Goal: Information Seeking & Learning: Learn about a topic

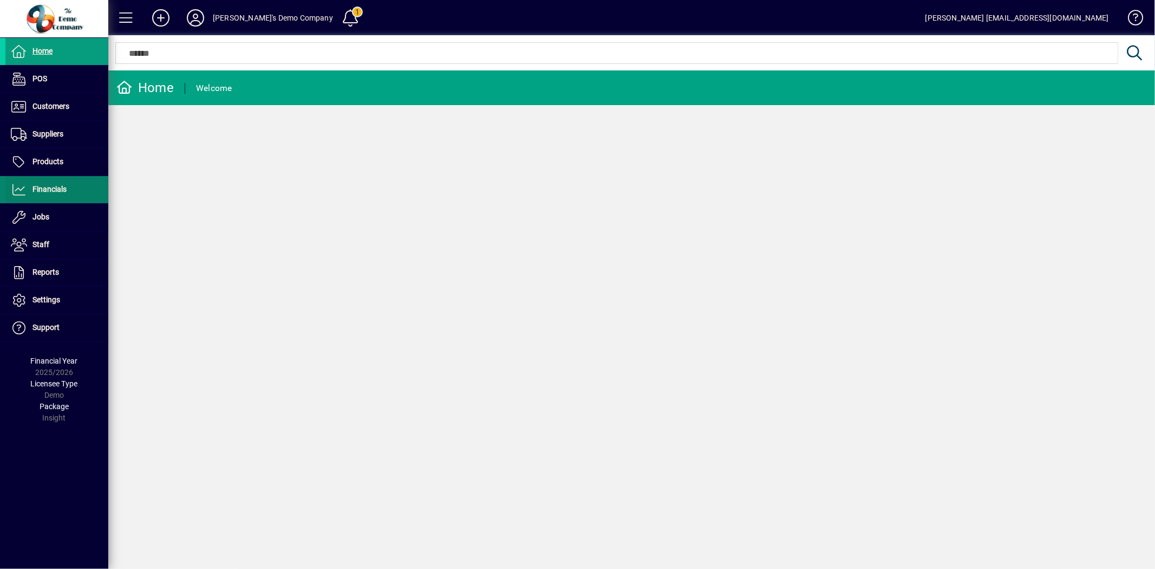
click at [52, 186] on span "Financials" at bounding box center [49, 189] width 34 height 9
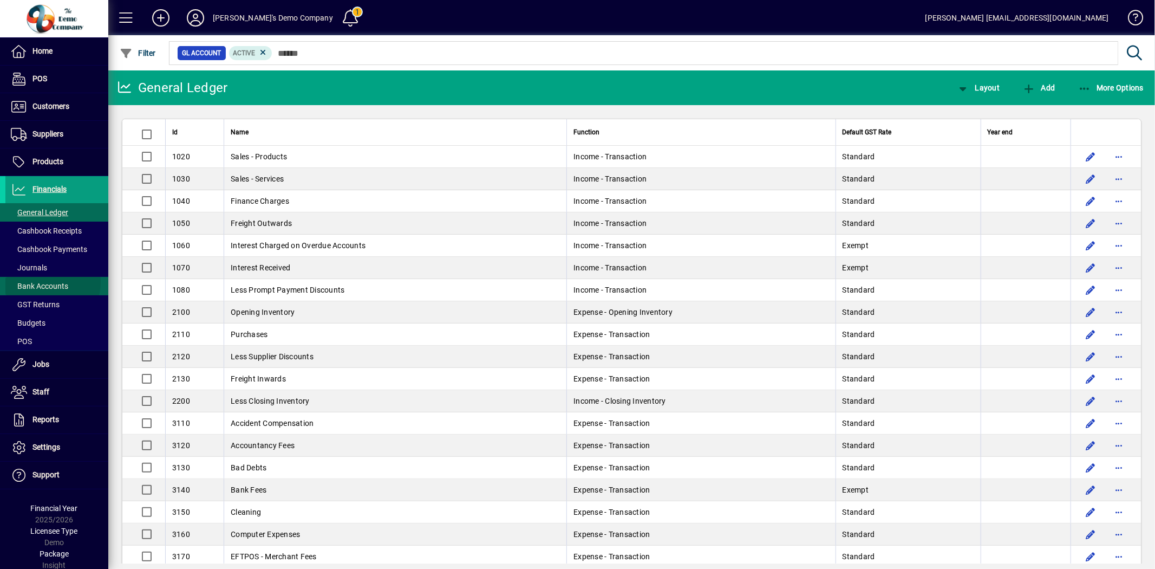
click at [48, 282] on span "Bank Accounts" at bounding box center [39, 286] width 57 height 9
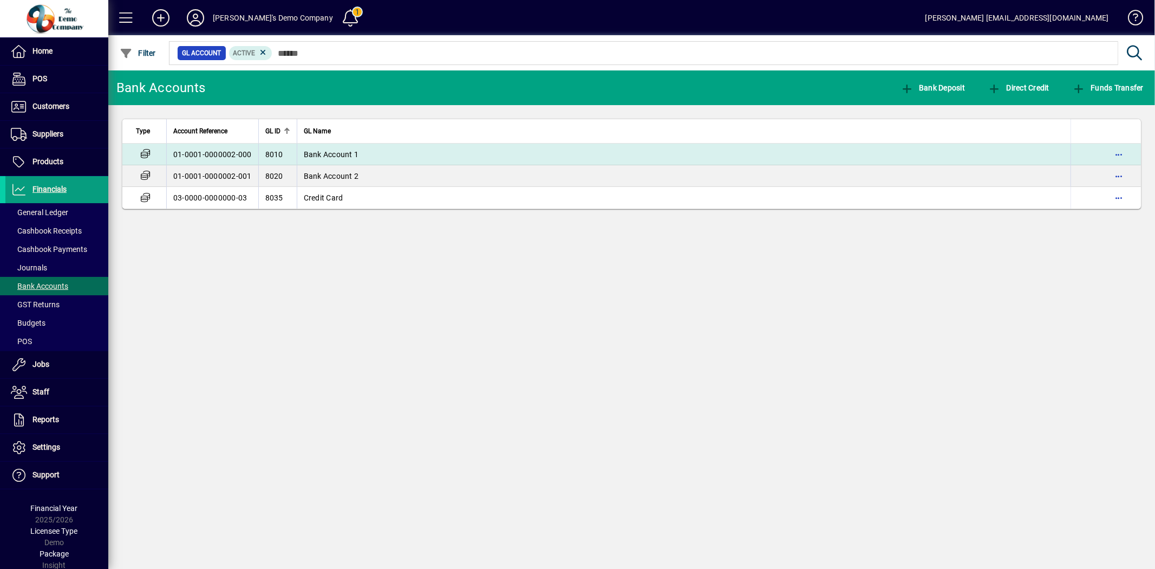
click at [398, 153] on td "Bank Account 1" at bounding box center [684, 155] width 774 height 22
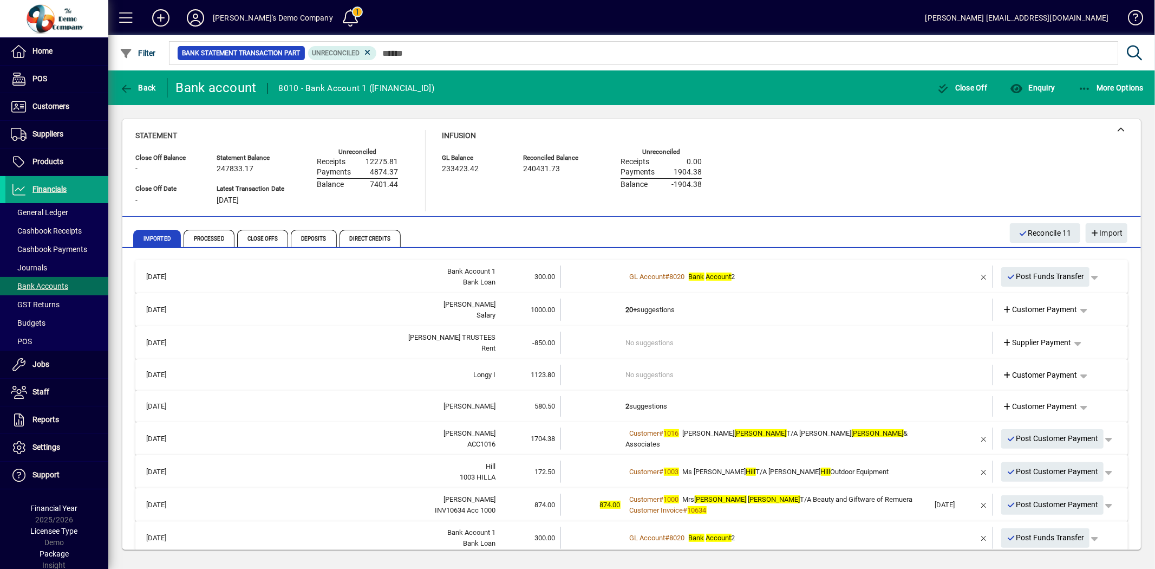
click at [154, 271] on td "[DATE]" at bounding box center [166, 276] width 51 height 22
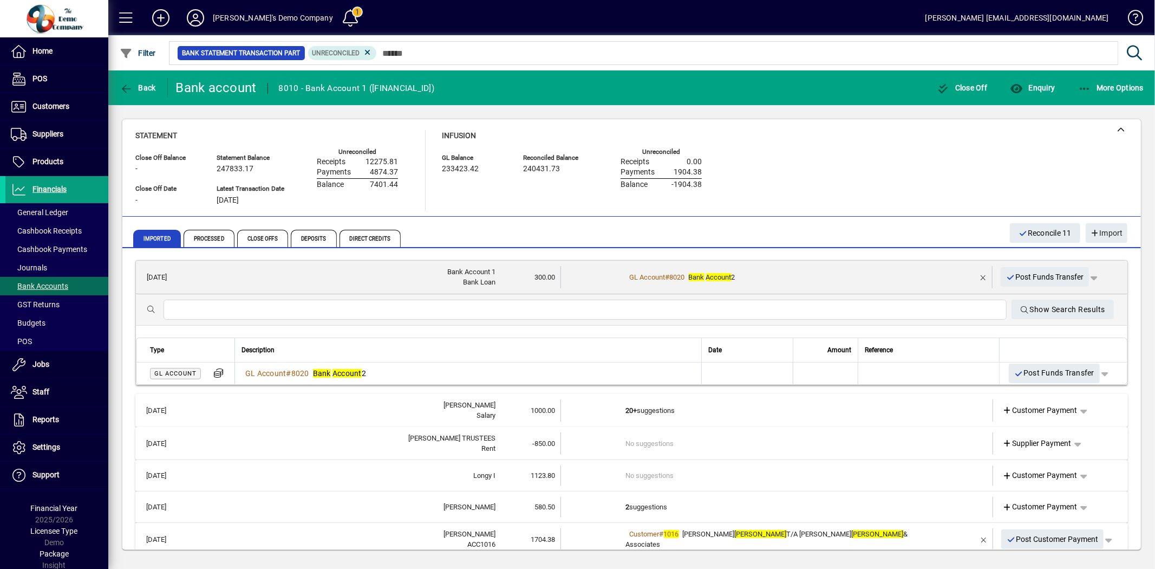
click at [165, 271] on td "[DATE]" at bounding box center [166, 277] width 51 height 22
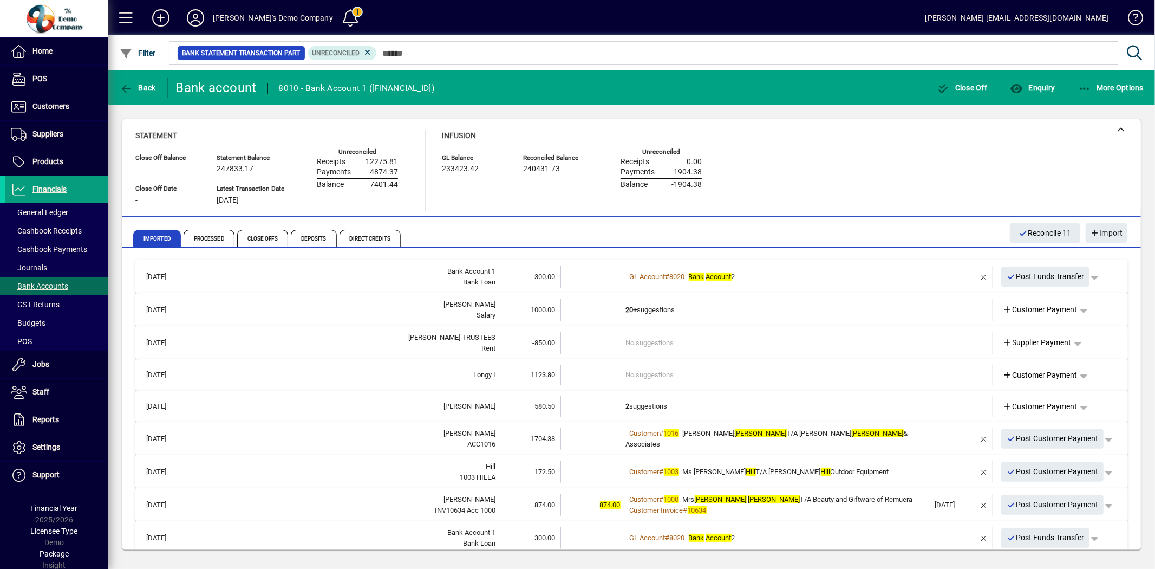
click at [363, 339] on div "[PERSON_NAME] TRUSTEES" at bounding box center [344, 337] width 304 height 11
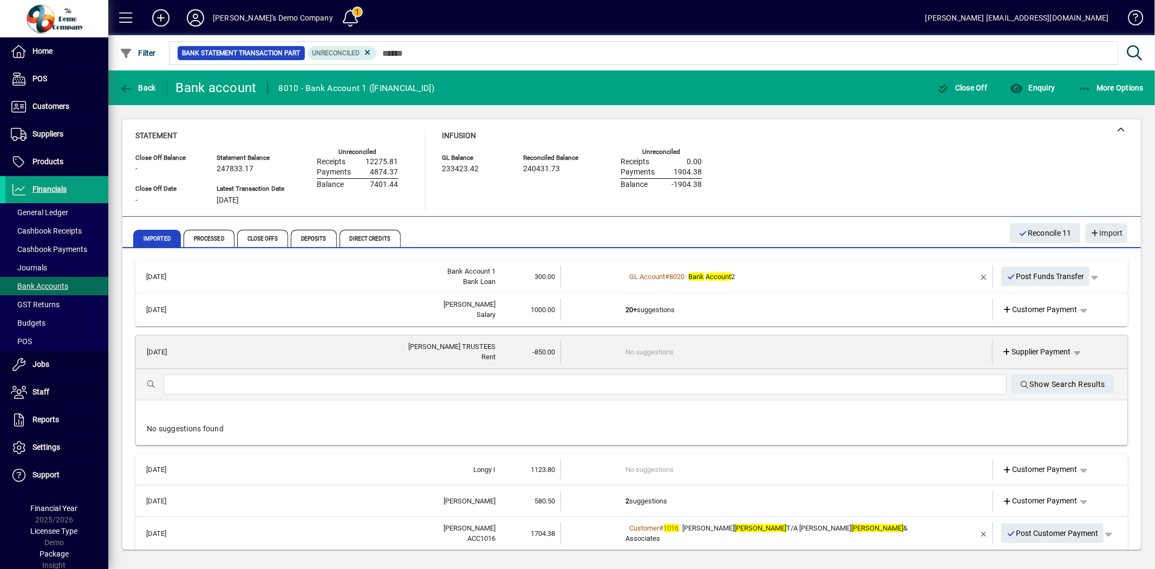
click at [210, 280] on div "Bank Loan" at bounding box center [344, 281] width 304 height 11
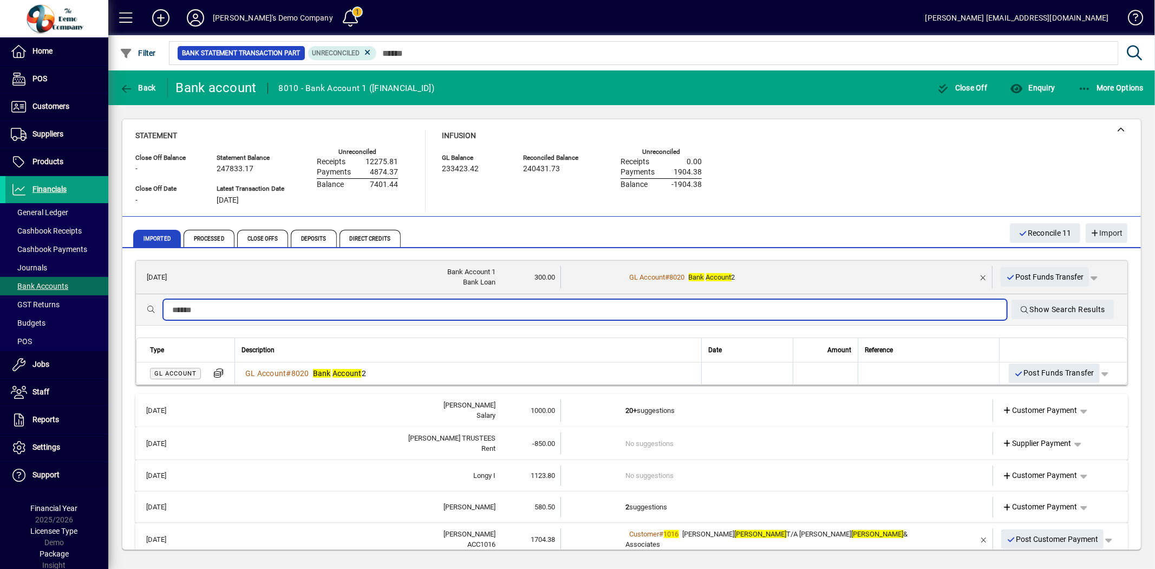
click at [264, 306] on input "text" at bounding box center [585, 309] width 826 height 13
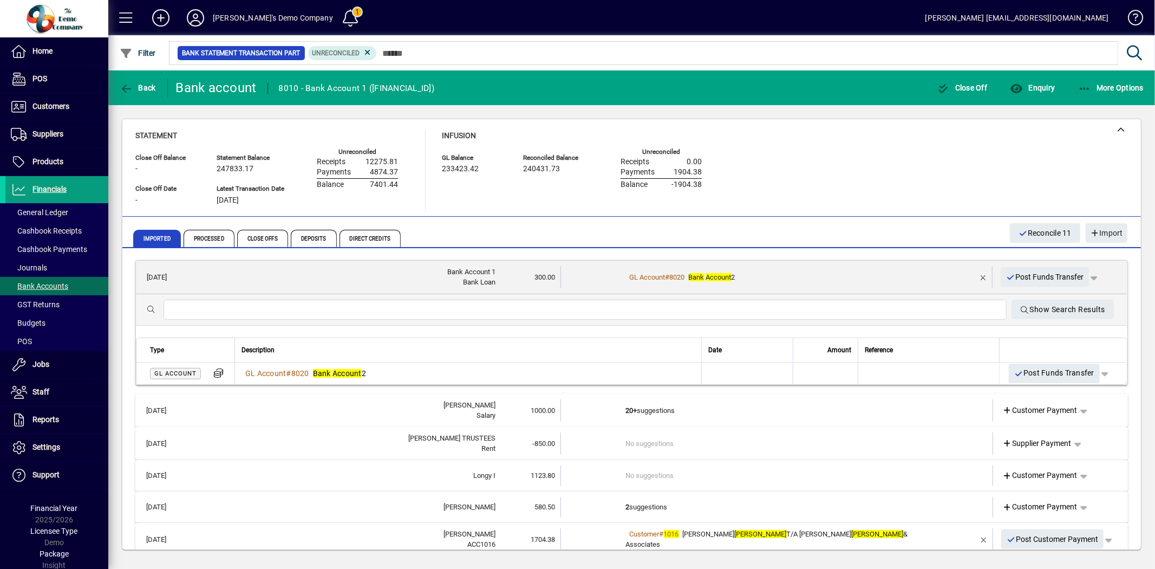
click at [219, 275] on div "Bank Account 1" at bounding box center [343, 271] width 303 height 11
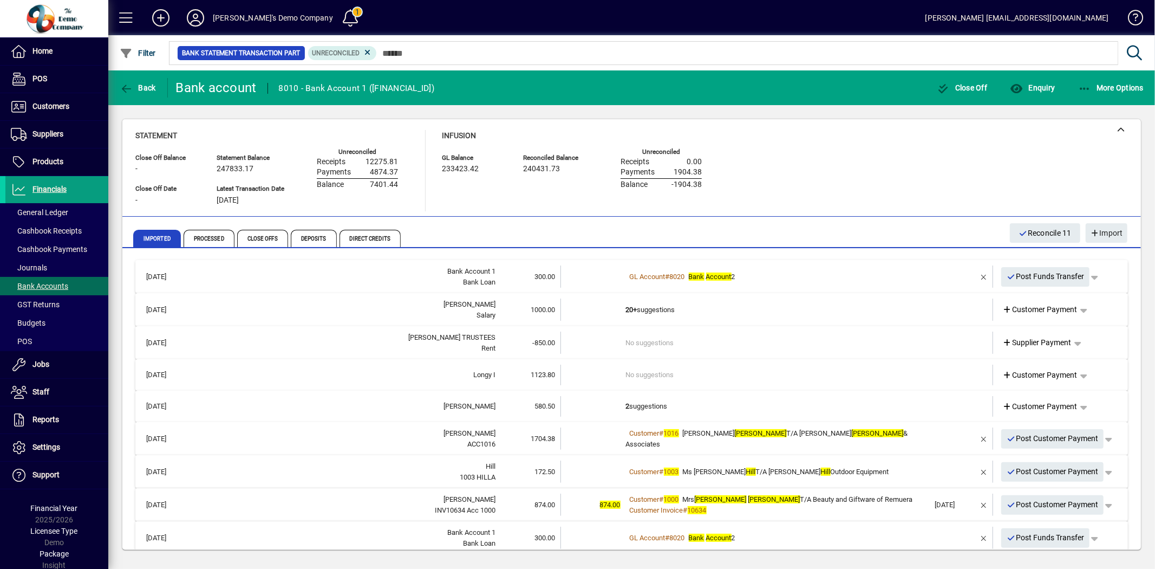
click at [238, 435] on div "[PERSON_NAME]" at bounding box center [344, 433] width 304 height 11
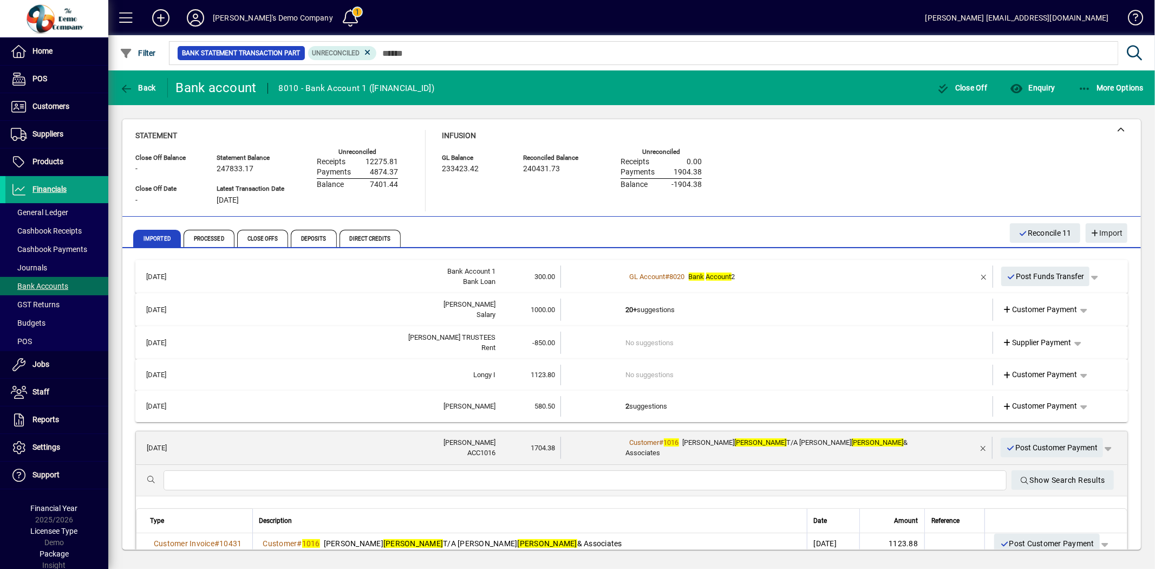
click at [237, 277] on div "Bank Loan" at bounding box center [344, 281] width 304 height 11
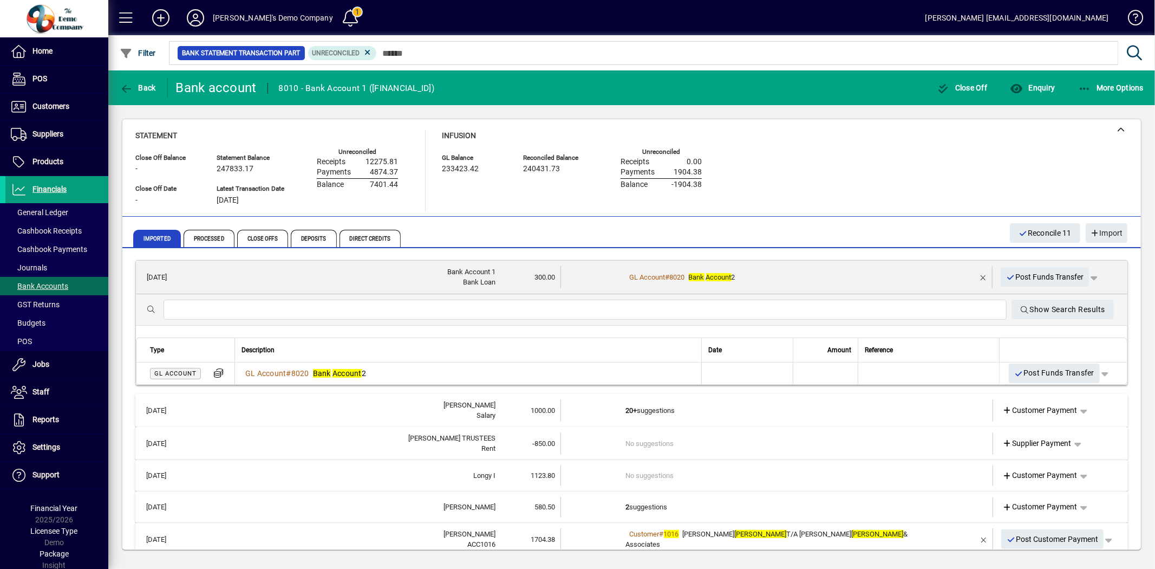
click at [180, 311] on input "text" at bounding box center [585, 309] width 826 height 13
click at [200, 451] on div "Rent" at bounding box center [344, 448] width 304 height 11
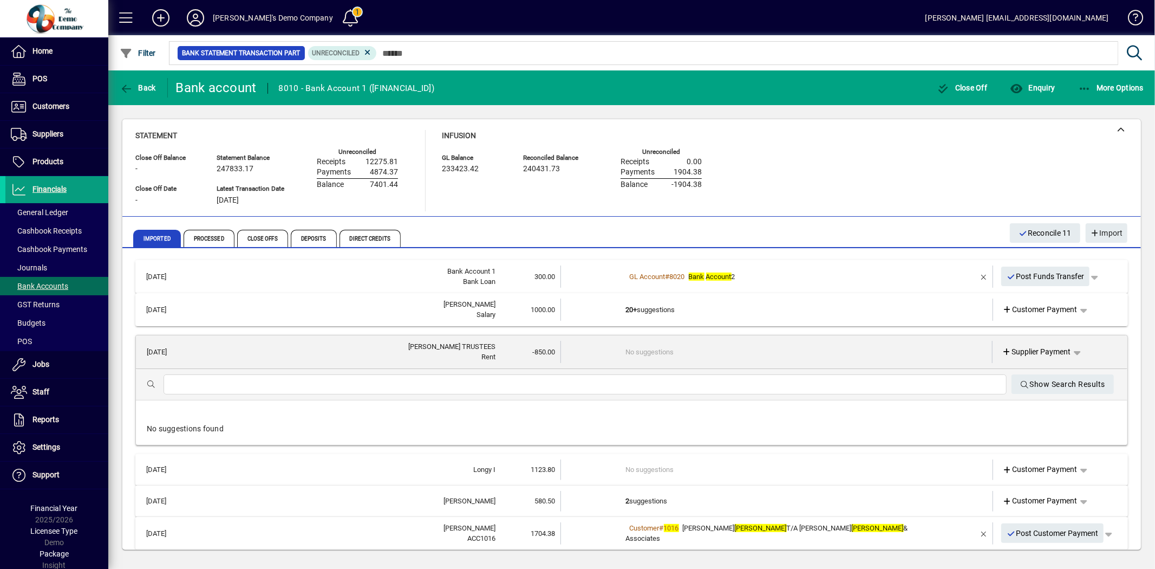
drag, startPoint x: 283, startPoint y: 274, endPoint x: 283, endPoint y: 288, distance: 14.1
click at [283, 274] on div "Bank Account 1" at bounding box center [344, 271] width 304 height 11
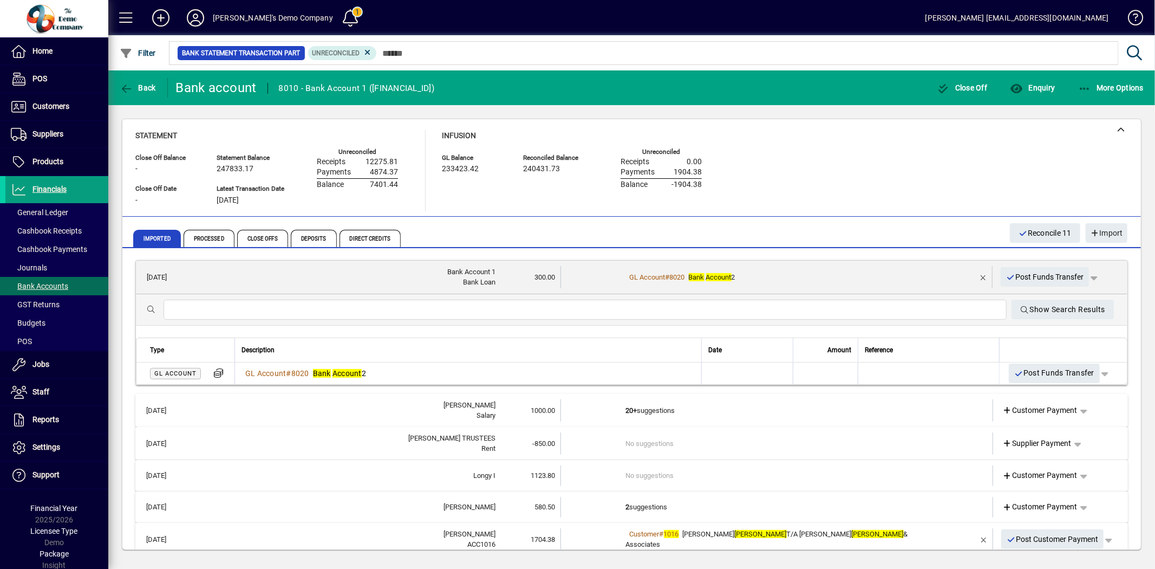
click at [250, 492] on mat-expansion-panel-header "[DATE] [PERSON_NAME] K 580.50 2 suggestions Customer Payment" at bounding box center [631, 506] width 993 height 31
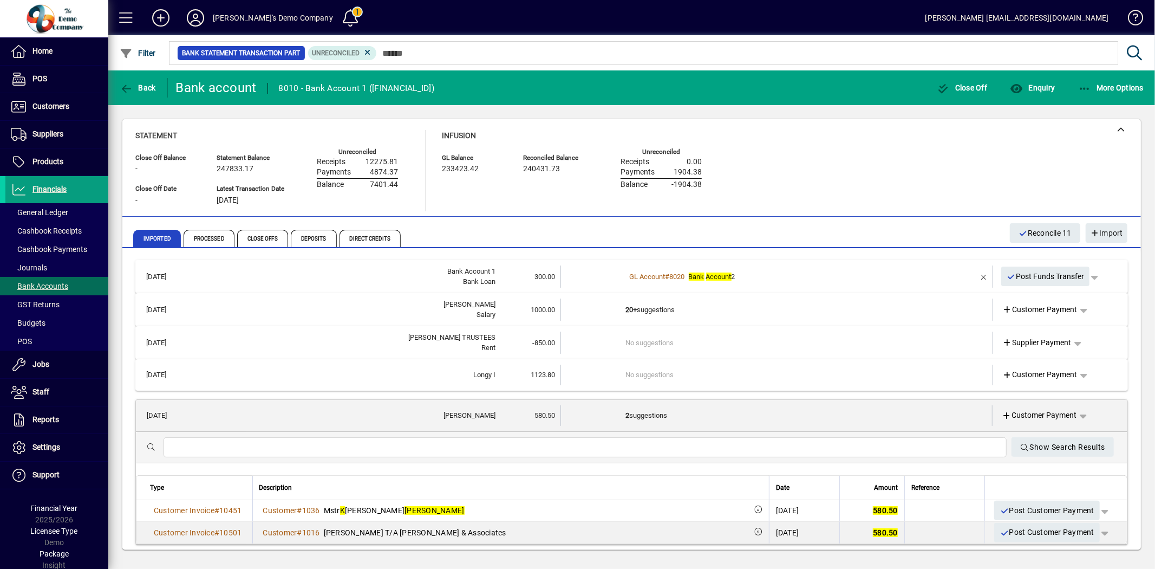
click at [245, 466] on div at bounding box center [632, 469] width 992 height 12
click at [252, 303] on div "[PERSON_NAME]" at bounding box center [344, 304] width 304 height 11
